Goal: Task Accomplishment & Management: Use online tool/utility

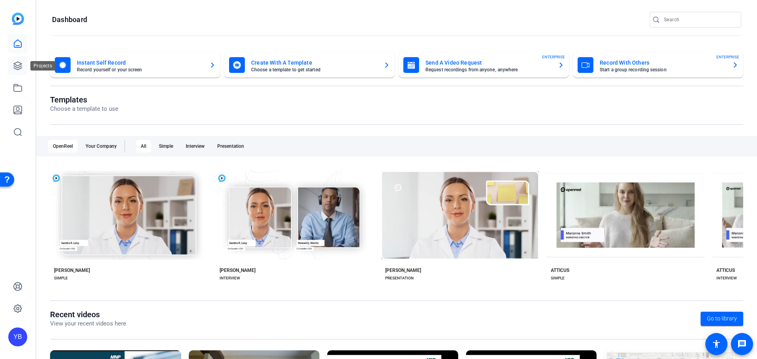
click at [20, 67] on icon at bounding box center [17, 65] width 9 height 9
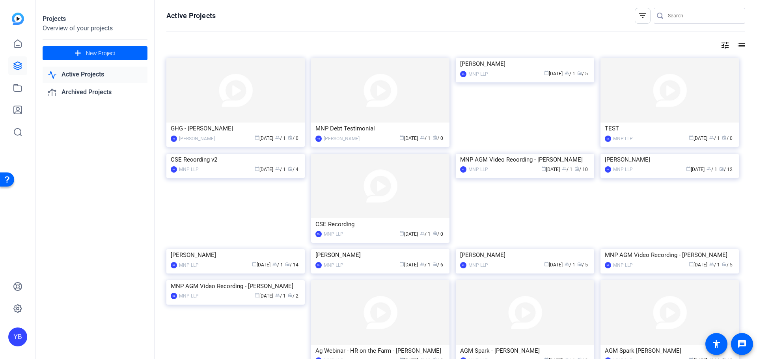
click at [344, 107] on img at bounding box center [380, 90] width 138 height 65
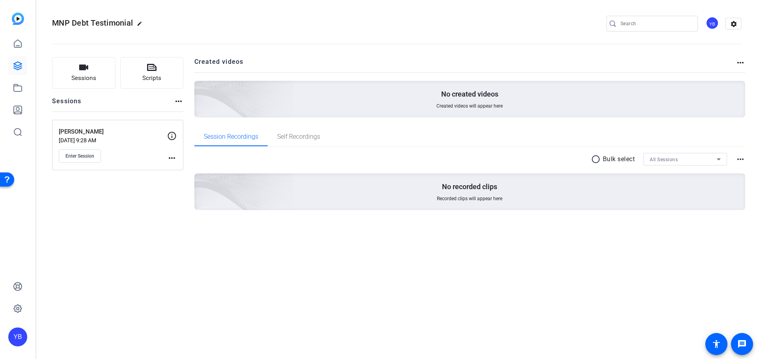
click at [167, 154] on mat-icon "more_horiz" at bounding box center [171, 157] width 9 height 9
click at [85, 158] on div at bounding box center [378, 179] width 757 height 359
click at [83, 160] on button "Enter Session" at bounding box center [80, 155] width 42 height 13
click at [162, 157] on div "Enter Session" at bounding box center [113, 155] width 108 height 13
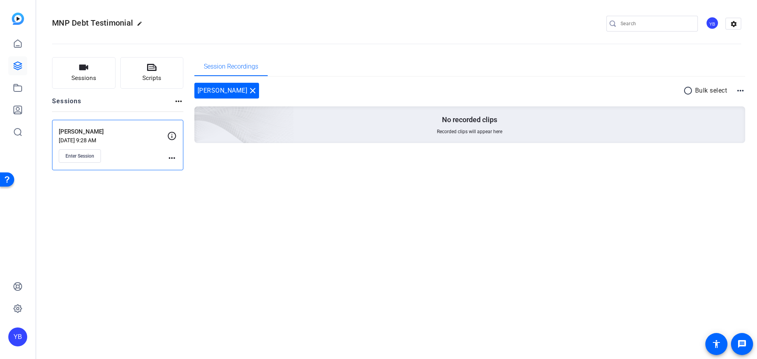
click at [169, 160] on mat-icon "more_horiz" at bounding box center [171, 157] width 9 height 9
click at [176, 164] on div "Edit Session Archive Session" at bounding box center [191, 175] width 49 height 24
click at [174, 158] on mat-icon "more_horiz" at bounding box center [171, 157] width 9 height 9
click at [179, 167] on span "Edit Session" at bounding box center [192, 169] width 36 height 9
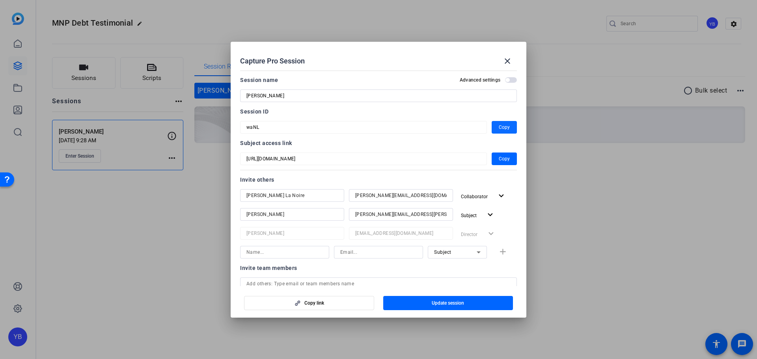
click at [493, 129] on span "button" at bounding box center [504, 127] width 25 height 19
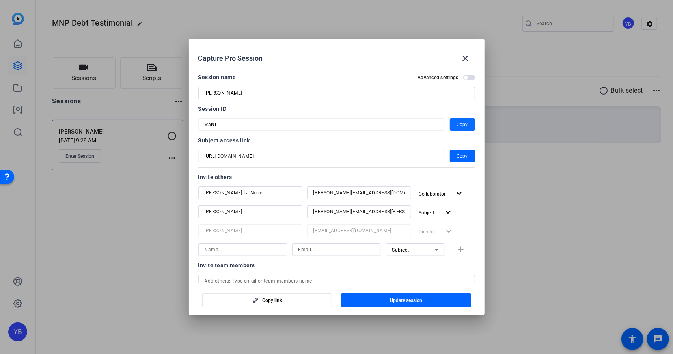
click at [457, 124] on span "Copy" at bounding box center [462, 124] width 11 height 9
click at [467, 61] on mat-icon "close" at bounding box center [465, 58] width 9 height 9
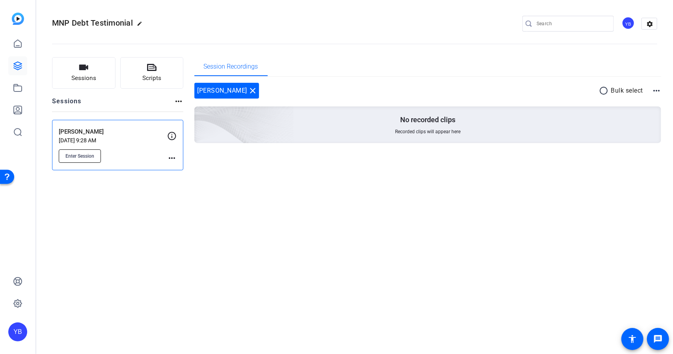
click at [92, 157] on span "Enter Session" at bounding box center [79, 156] width 29 height 6
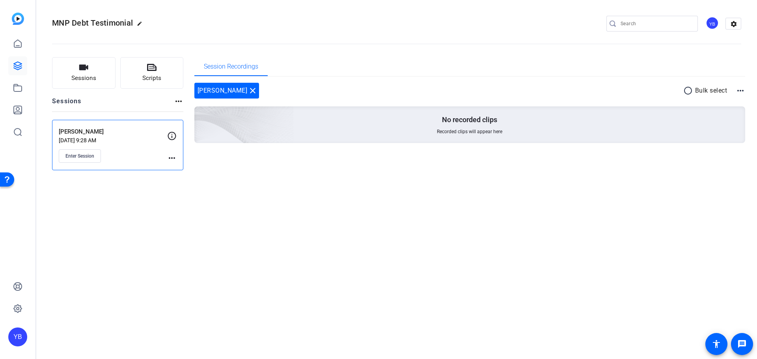
click at [173, 155] on mat-icon "more_horiz" at bounding box center [171, 157] width 9 height 9
click at [180, 166] on span "Edit Session" at bounding box center [192, 169] width 36 height 9
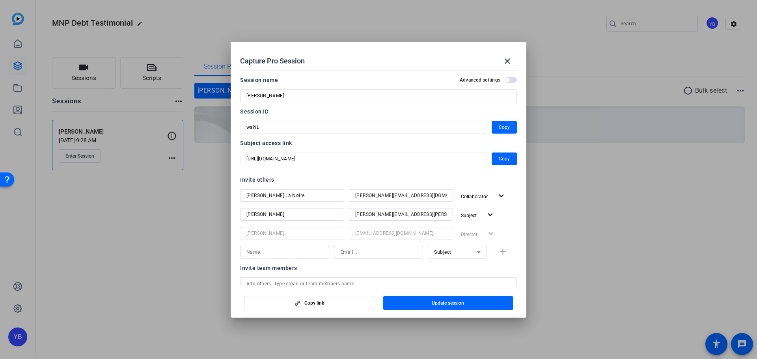
click at [179, 220] on div at bounding box center [378, 179] width 757 height 359
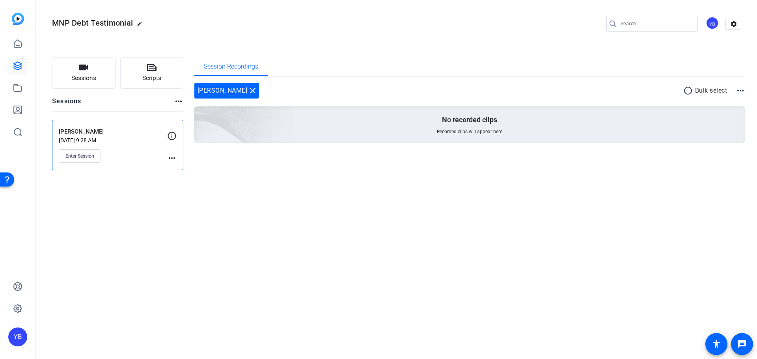
click at [172, 159] on mat-icon "more_horiz" at bounding box center [171, 157] width 9 height 9
click at [181, 170] on span "Edit Session" at bounding box center [192, 169] width 36 height 9
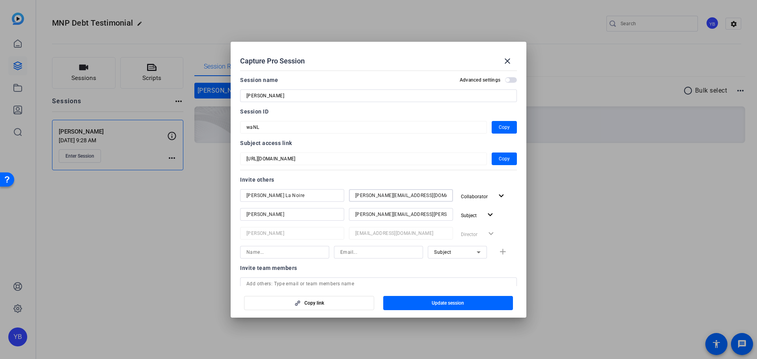
click at [356, 196] on input "Desiree.LaNoire@mnp.ca" at bounding box center [401, 195] width 92 height 9
click at [356, 195] on input "esiree.LaNoire@mnp.ca" at bounding box center [401, 195] width 92 height 9
click at [478, 198] on span "Collaborator" at bounding box center [474, 197] width 27 height 6
click at [477, 226] on span "Watcher" at bounding box center [483, 226] width 19 height 6
click at [491, 198] on mat-icon "expand_more" at bounding box center [492, 196] width 10 height 10
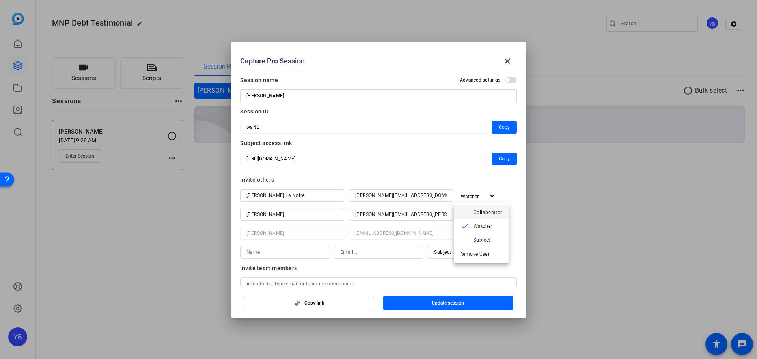
click at [488, 211] on span "Collaborator" at bounding box center [488, 212] width 29 height 6
click at [468, 299] on span "button" at bounding box center [448, 303] width 130 height 19
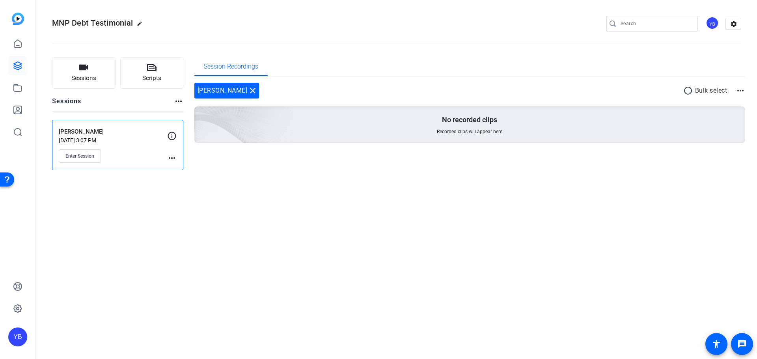
click at [170, 160] on mat-icon "more_horiz" at bounding box center [171, 157] width 9 height 9
click at [181, 168] on span "Edit Session" at bounding box center [192, 169] width 36 height 9
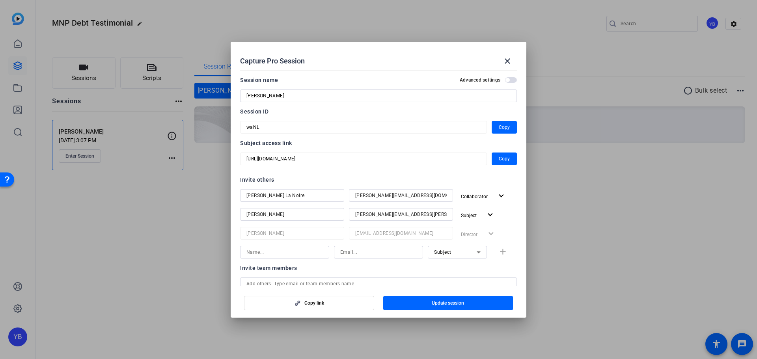
click at [364, 217] on input "lisa.dalimonte@icloud.com" at bounding box center [401, 214] width 92 height 9
click at [364, 216] on input "lisa.dalimonte@icloud.com" at bounding box center [401, 214] width 92 height 9
click at [463, 218] on span "Subject" at bounding box center [471, 215] width 21 height 9
click at [475, 275] on span "Remove User" at bounding box center [474, 273] width 29 height 6
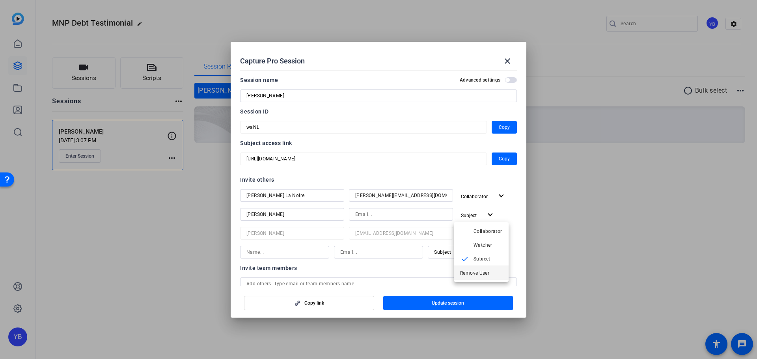
click at [475, 290] on div at bounding box center [378, 294] width 277 height 9
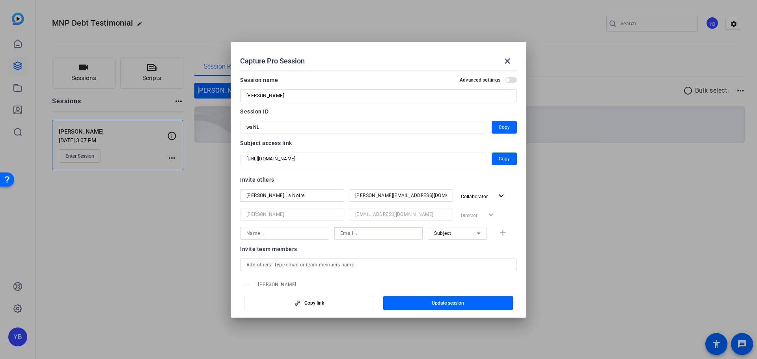
click at [387, 232] on input at bounding box center [378, 233] width 77 height 9
paste input "lisa.dalimonte@icloud.com"
type input "lisa.dalimonte@icloud.com"
click at [307, 234] on input at bounding box center [285, 233] width 77 height 9
type input "Lisa"
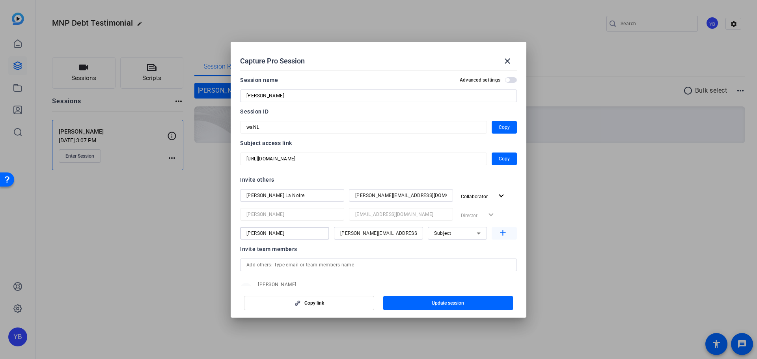
click at [499, 233] on mat-icon "add" at bounding box center [503, 233] width 10 height 10
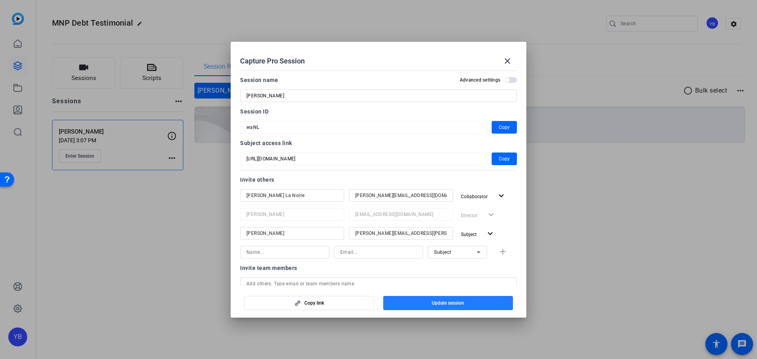
click at [473, 299] on span "button" at bounding box center [448, 303] width 130 height 19
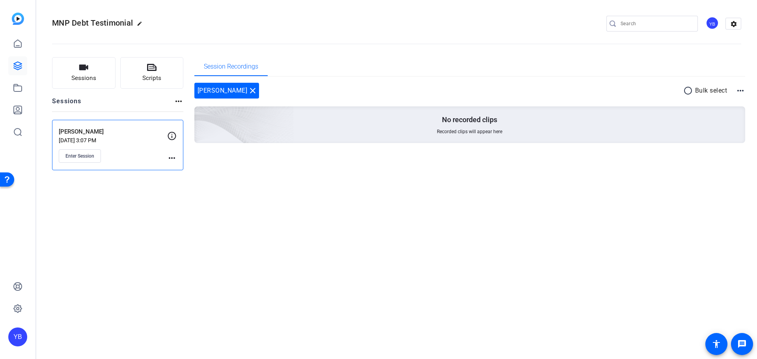
click at [176, 158] on mat-icon "more_horiz" at bounding box center [171, 157] width 9 height 9
click at [184, 168] on span "Edit Session" at bounding box center [192, 169] width 36 height 9
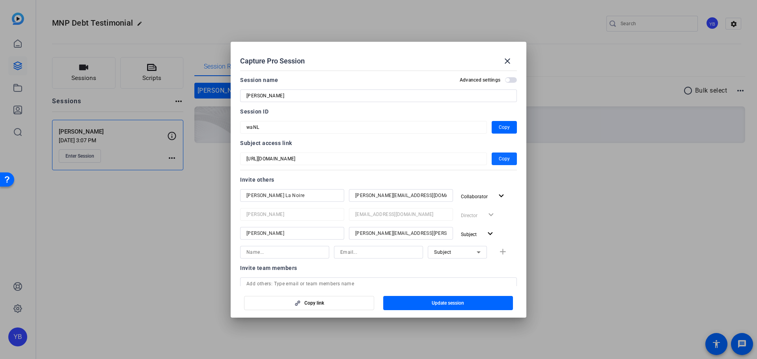
click at [499, 161] on span "Copy" at bounding box center [504, 158] width 11 height 9
click at [500, 162] on span "Copy" at bounding box center [504, 158] width 11 height 9
click at [512, 63] on span at bounding box center [507, 61] width 19 height 19
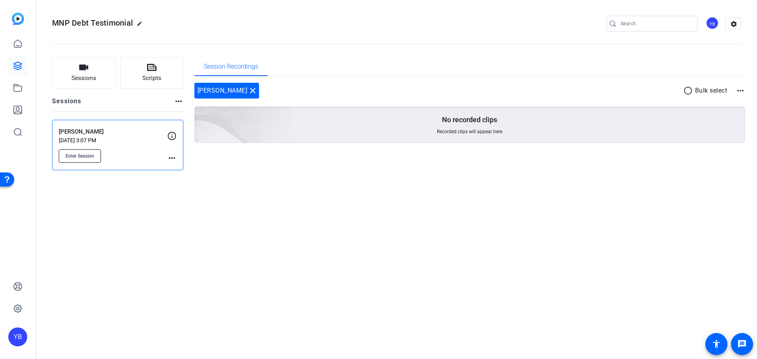
click at [97, 151] on button "Enter Session" at bounding box center [80, 155] width 42 height 13
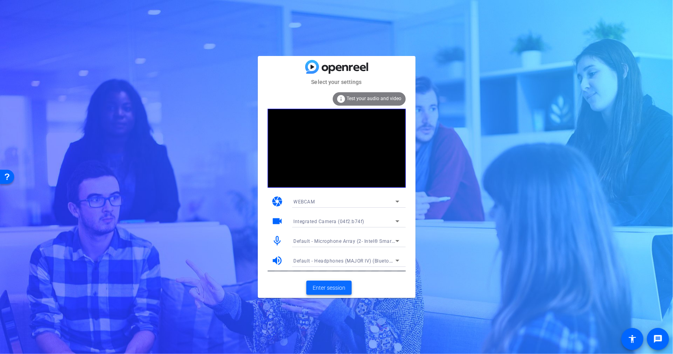
click at [336, 289] on span "Enter session" at bounding box center [329, 288] width 33 height 8
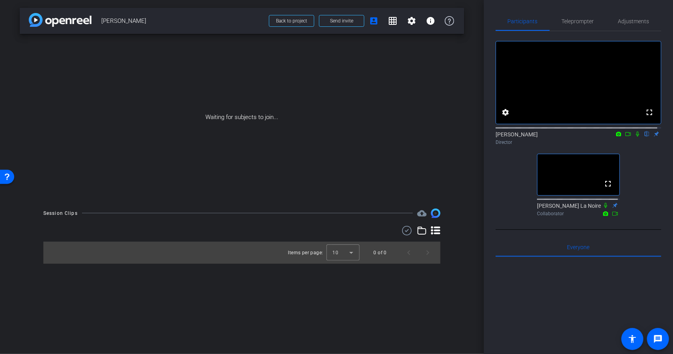
click at [635, 137] on icon at bounding box center [638, 134] width 6 height 6
click at [418, 25] on span at bounding box center [411, 20] width 19 height 19
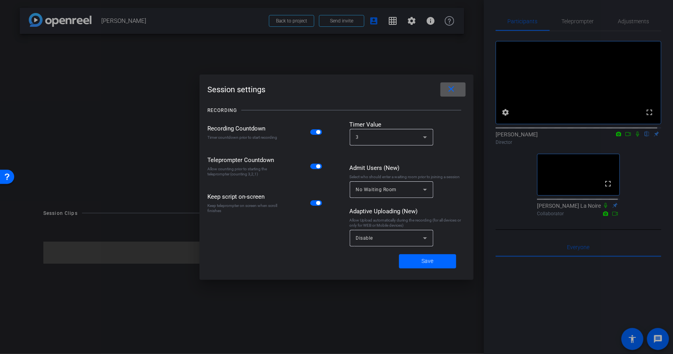
click at [453, 94] on mat-icon "close" at bounding box center [452, 89] width 10 height 10
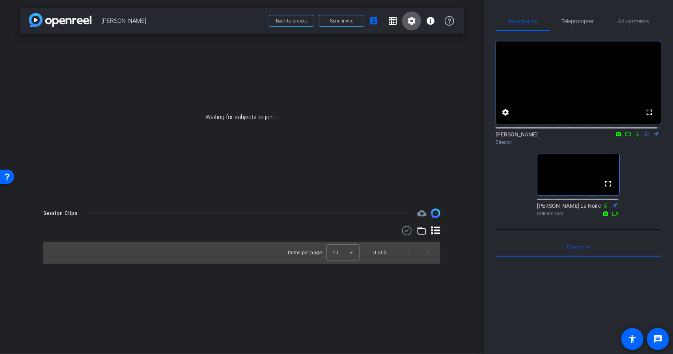
click at [635, 137] on icon at bounding box center [638, 134] width 6 height 6
click at [636, 137] on icon at bounding box center [638, 134] width 4 height 5
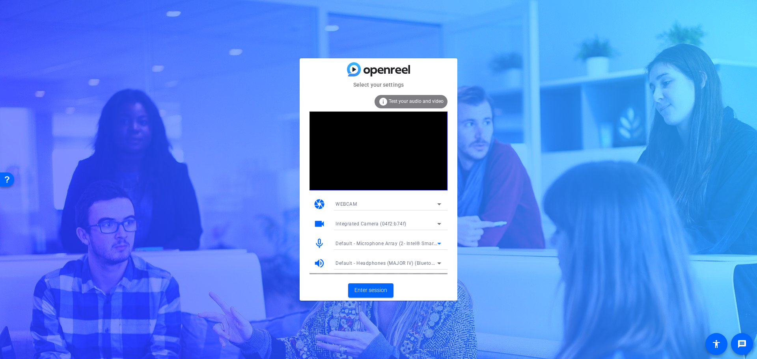
click at [420, 245] on span "Default - Microphone Array (2- Intel® Smart Sound Technology for Digital Microp…" at bounding box center [437, 243] width 202 height 6
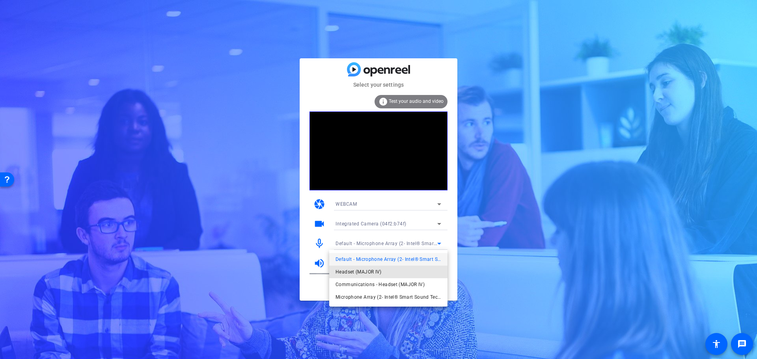
click at [398, 273] on mat-option "Headset (MAJOR IV)" at bounding box center [388, 272] width 118 height 13
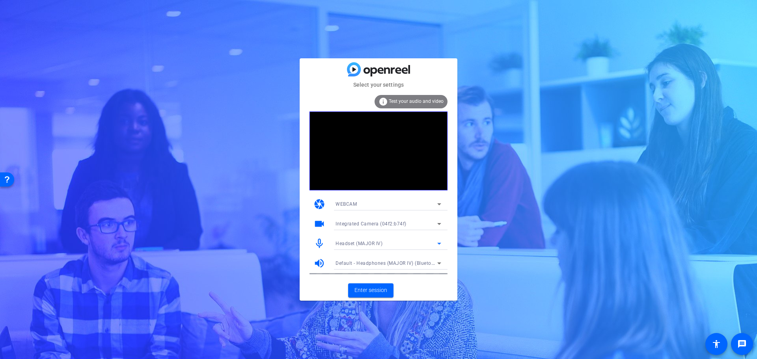
click at [392, 267] on div "Default - Headphones (MAJOR IV) (Bluetooth)" at bounding box center [387, 263] width 102 height 10
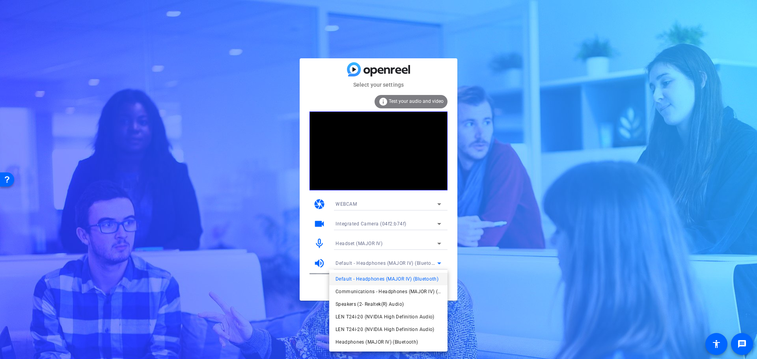
click at [392, 280] on span "Default - Headphones (MAJOR IV) (Bluetooth)" at bounding box center [387, 279] width 103 height 9
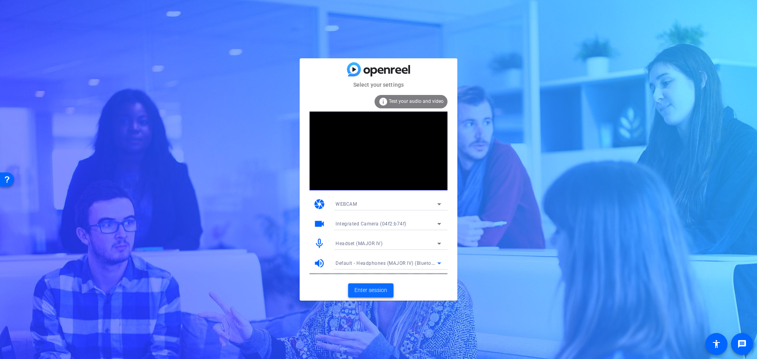
click at [381, 289] on span "Enter session" at bounding box center [371, 290] width 33 height 8
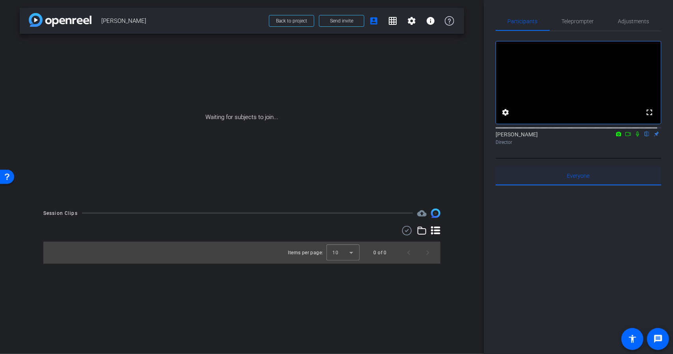
click at [571, 179] on span "Everyone 0" at bounding box center [579, 176] width 22 height 6
